Goal: Obtain resource: Download file/media

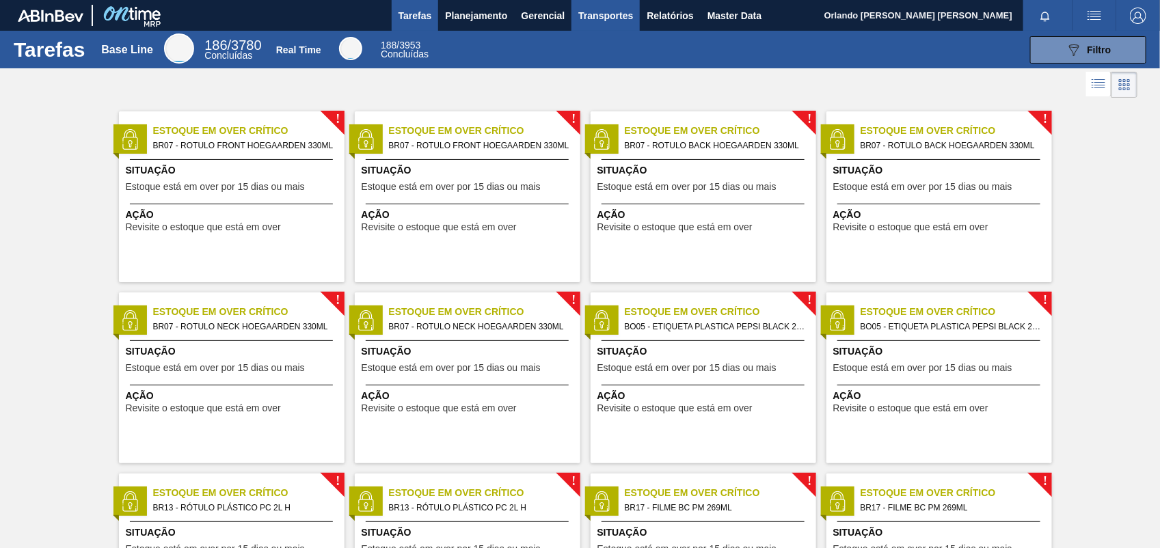
drag, startPoint x: 690, startPoint y: 5, endPoint x: 621, endPoint y: 3, distance: 69.7
click at [690, 5] on button "Relatórios" at bounding box center [670, 15] width 60 height 31
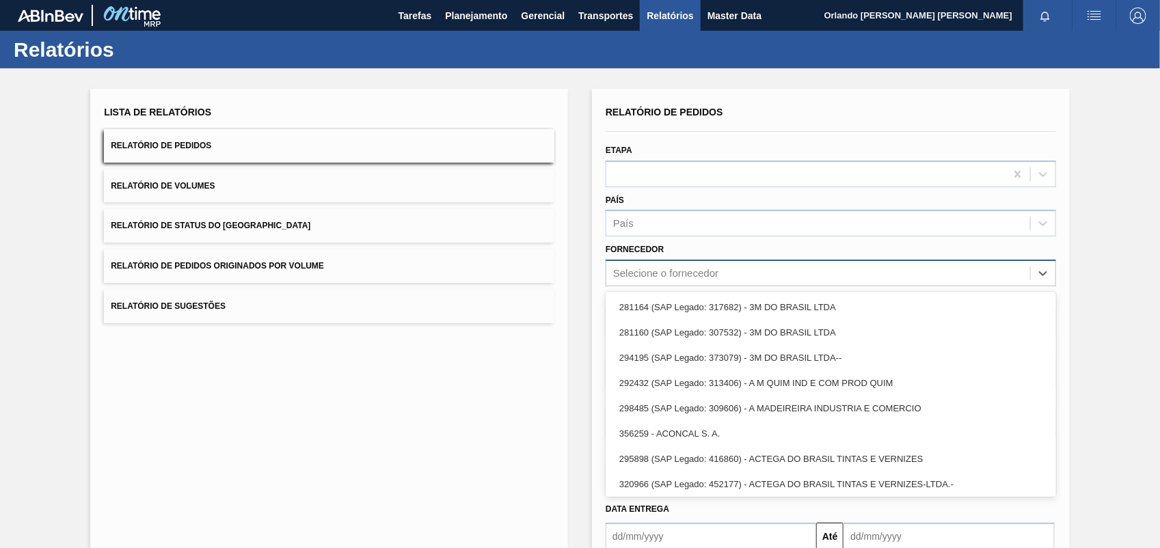
click at [729, 268] on div "Selecione o fornecedor" at bounding box center [818, 274] width 424 height 20
paste input "280304"
type input "280304"
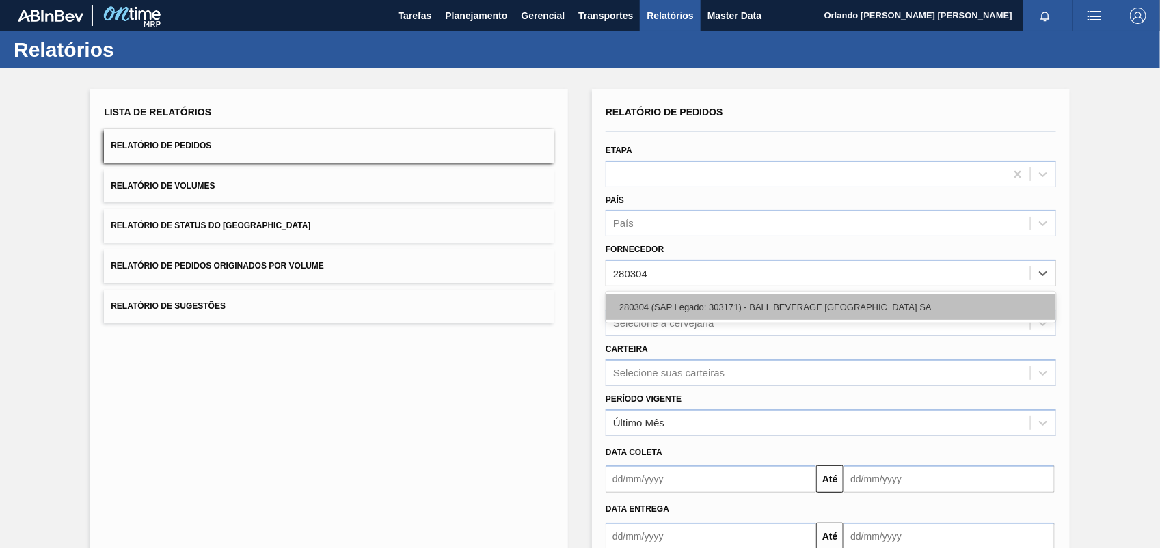
click at [678, 299] on div "280304 (SAP Legado: 303171) - BALL BEVERAGE [GEOGRAPHIC_DATA] SA" at bounding box center [831, 307] width 450 height 25
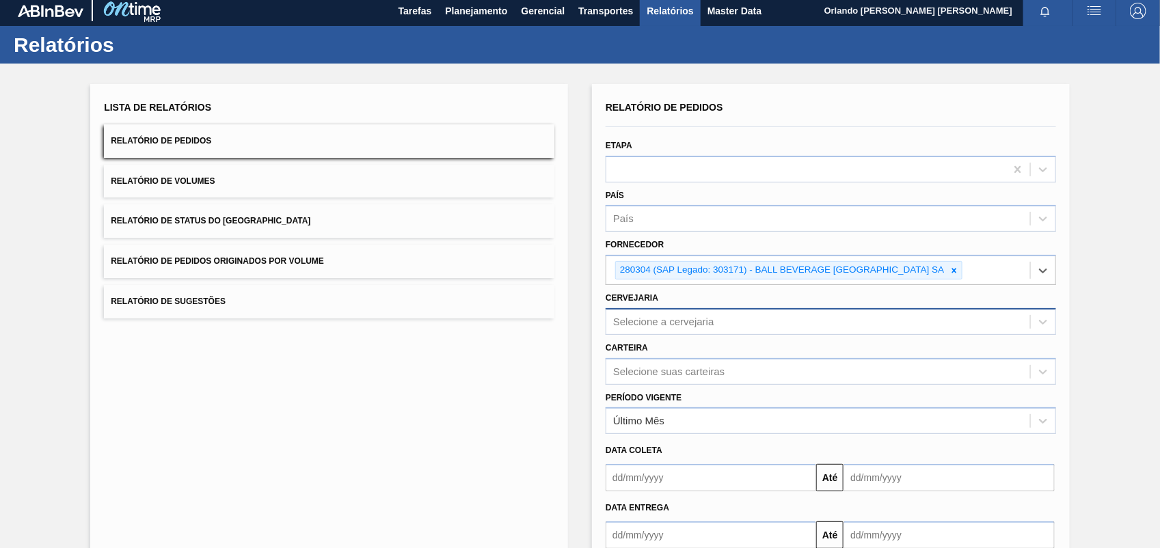
click at [660, 320] on div "Selecione a cervejaria" at bounding box center [663, 322] width 101 height 12
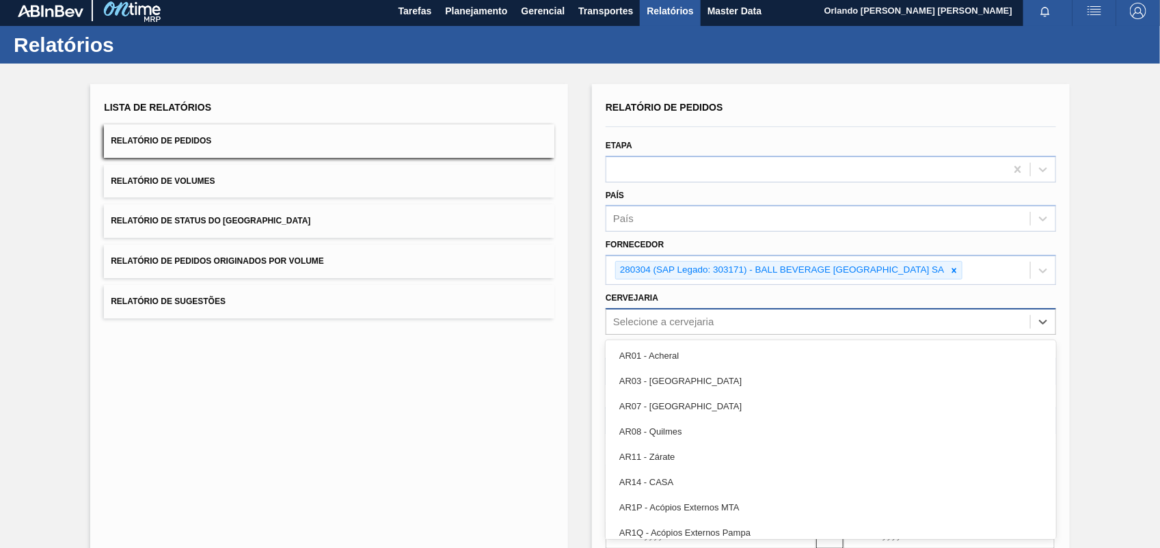
paste input "BR19"
type input "BR19"
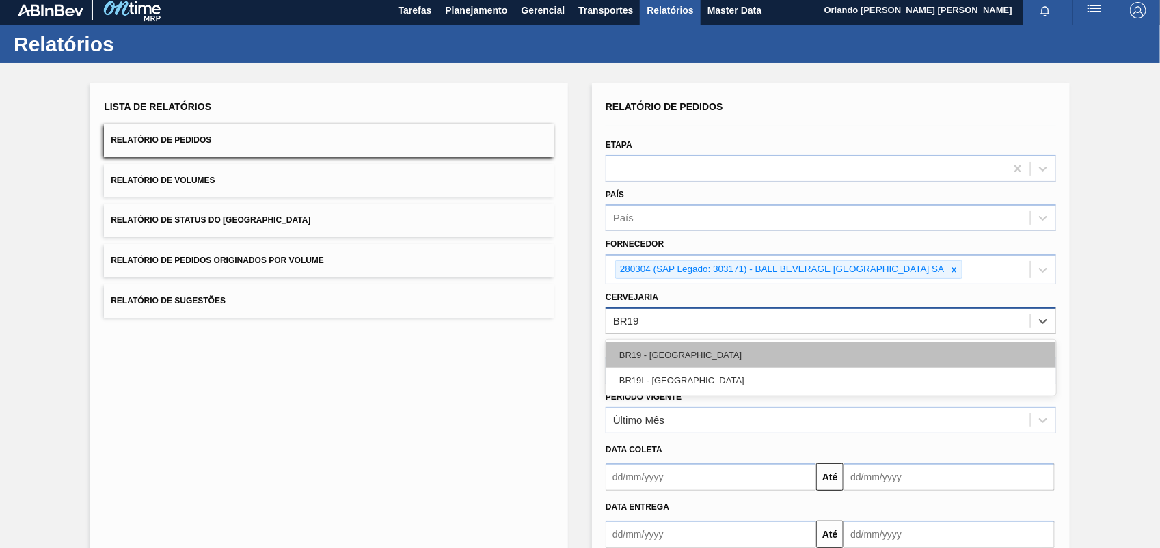
click at [673, 354] on div "BR19 - [GEOGRAPHIC_DATA]" at bounding box center [831, 354] width 450 height 25
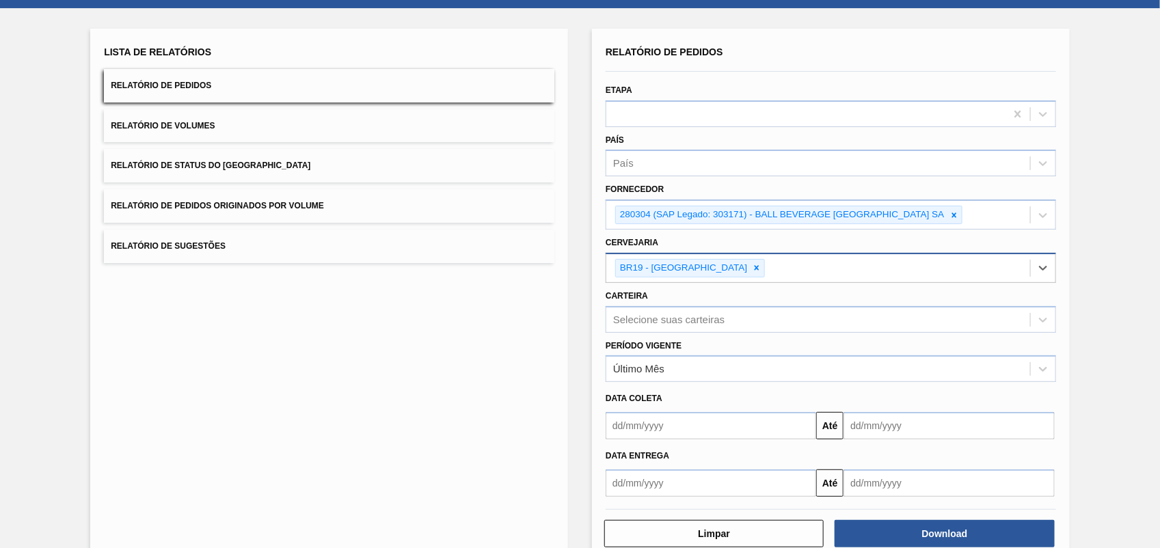
scroll to position [90, 0]
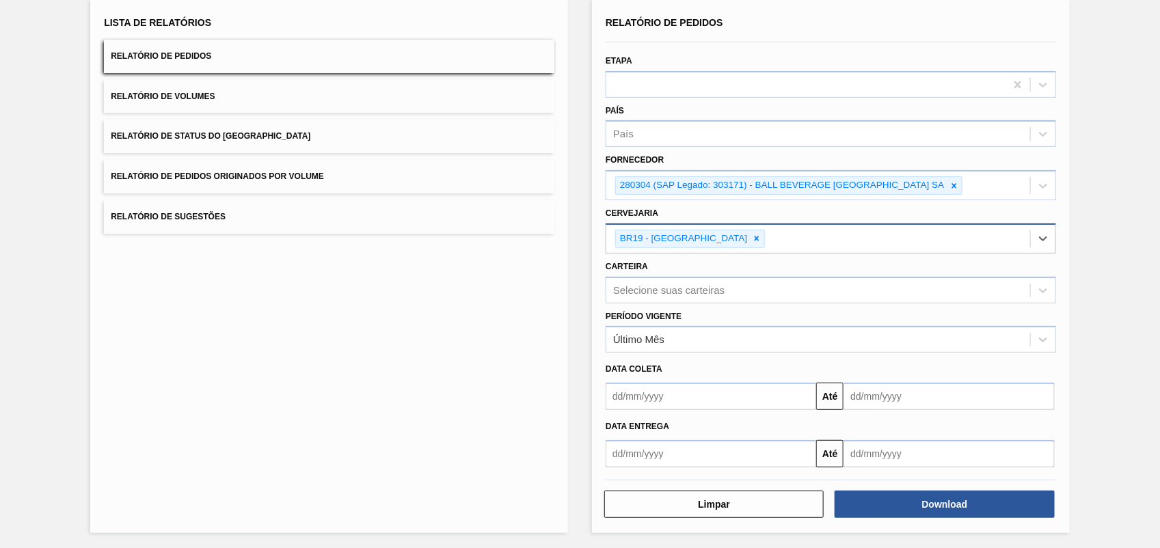
click at [947, 517] on div "Download" at bounding box center [945, 504] width 230 height 30
click at [947, 506] on button "Download" at bounding box center [944, 504] width 219 height 27
